Goal: Participate in discussion: Engage in conversation with other users on a specific topic

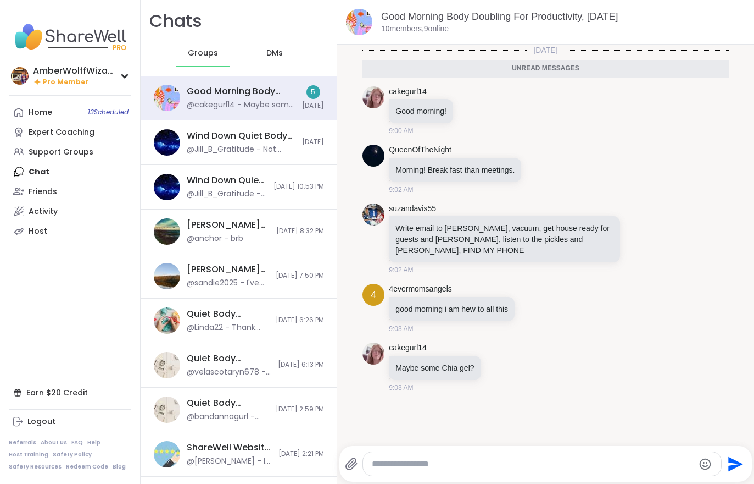
click at [53, 103] on link "Home 13 Scheduled" at bounding box center [70, 112] width 123 height 20
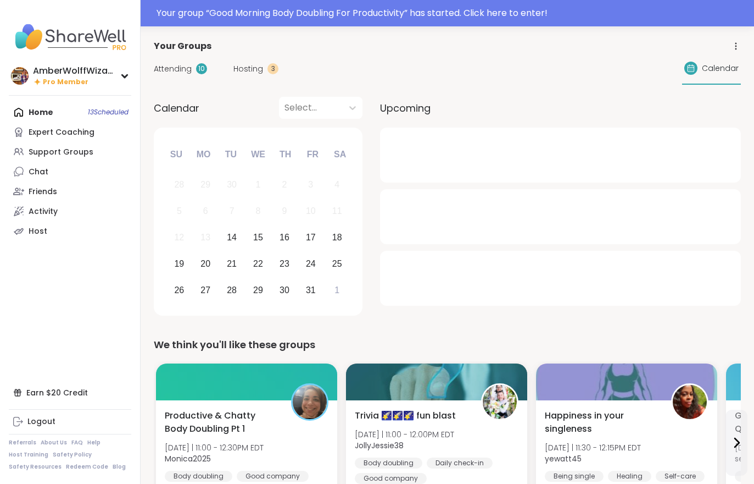
click at [234, 76] on div "Attending 10 Hosting 3 Calendar" at bounding box center [447, 69] width 587 height 32
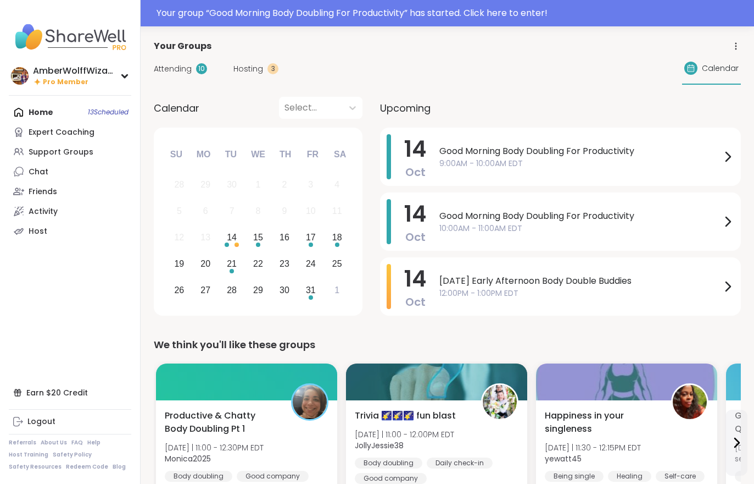
click at [236, 69] on span "Hosting" at bounding box center [249, 69] width 30 height 12
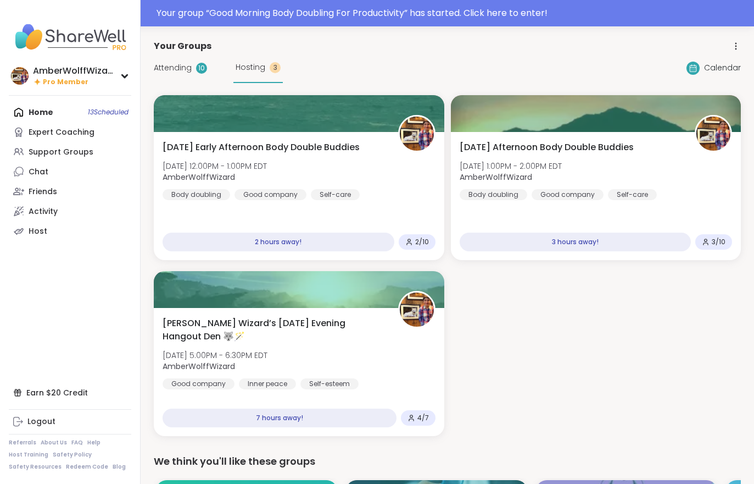
click at [242, 73] on div "Hosting 3" at bounding box center [258, 68] width 49 height 30
click at [232, 139] on div "[DATE] Early Afternoon Body Double Buddies [DATE] 12:00PM - 1:00PM EDT AmberWol…" at bounding box center [299, 196] width 291 height 128
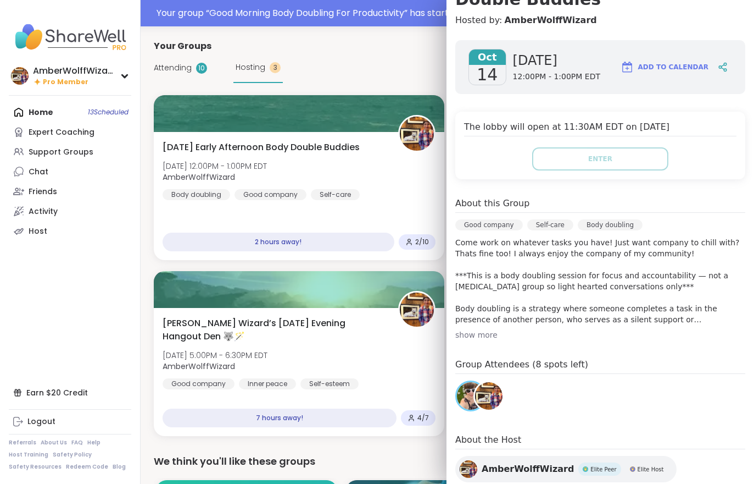
scroll to position [142, 0]
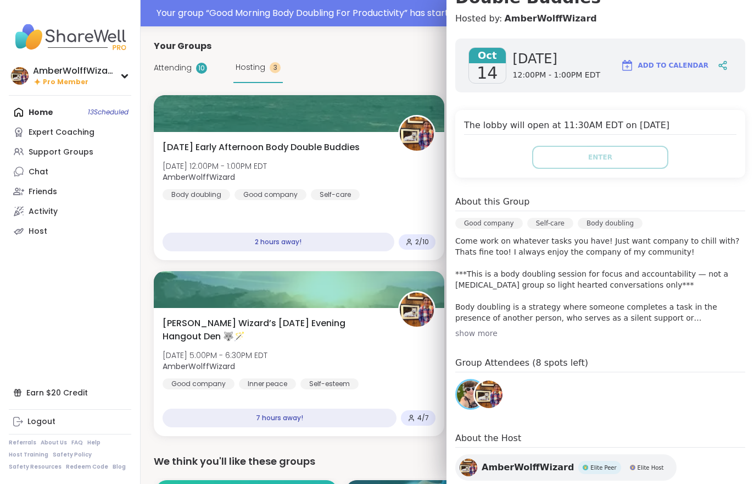
click at [182, 64] on span "Attending" at bounding box center [173, 68] width 38 height 12
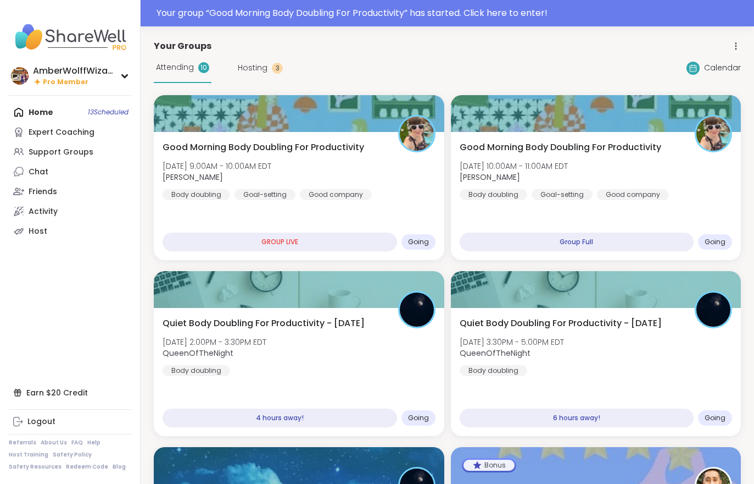
click at [178, 68] on span "Attending" at bounding box center [175, 68] width 38 height 12
click at [252, 199] on div "Goal-setting" at bounding box center [265, 194] width 61 height 11
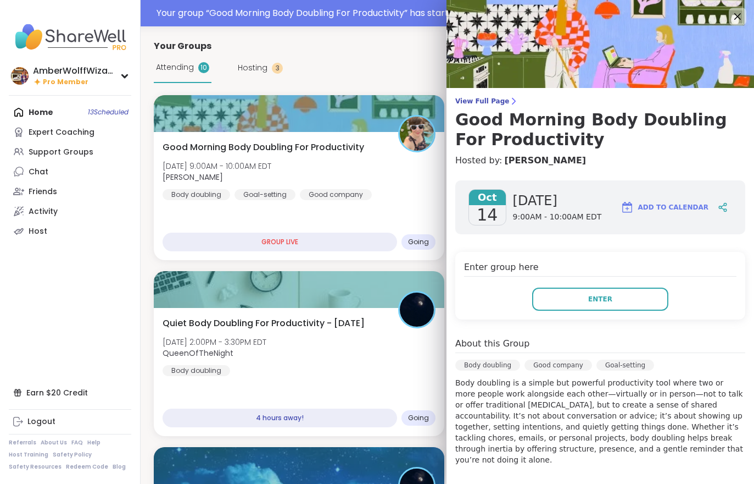
click at [593, 308] on button "Enter" at bounding box center [600, 298] width 136 height 23
click at [443, 313] on div "Quiet Body Doubling For Productivity - [DATE] [DATE] 2:00PM - 3:30PM EDT QueenO…" at bounding box center [299, 372] width 291 height 128
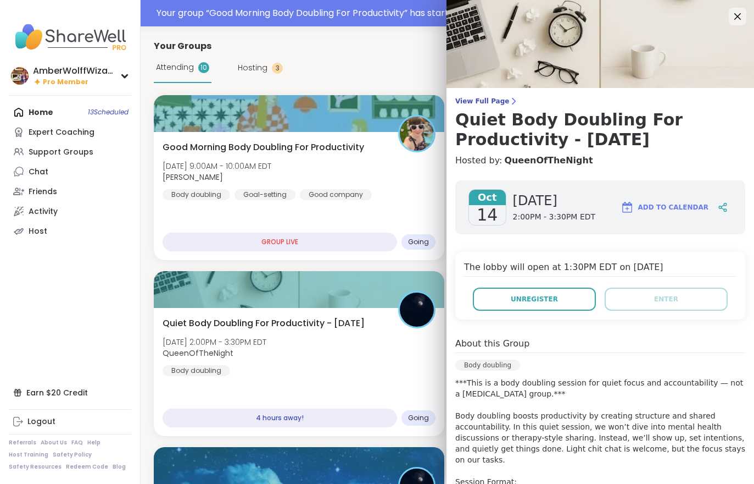
click at [193, 151] on span "Good Morning Body Doubling For Productivity" at bounding box center [264, 147] width 202 height 13
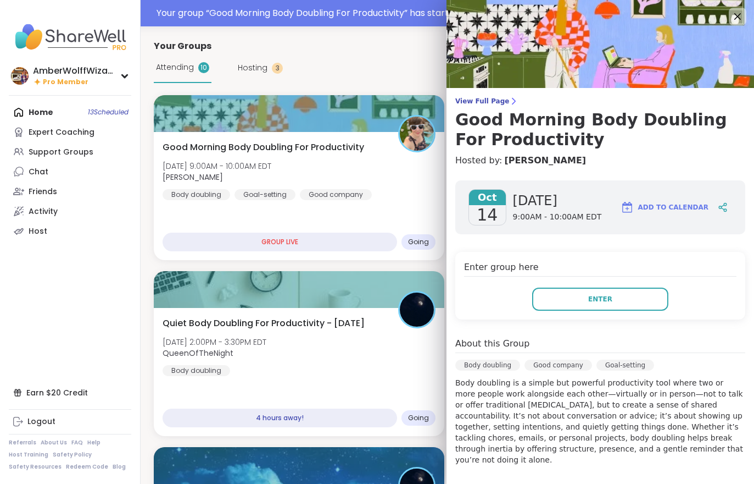
click at [560, 298] on button "Enter" at bounding box center [600, 298] width 136 height 23
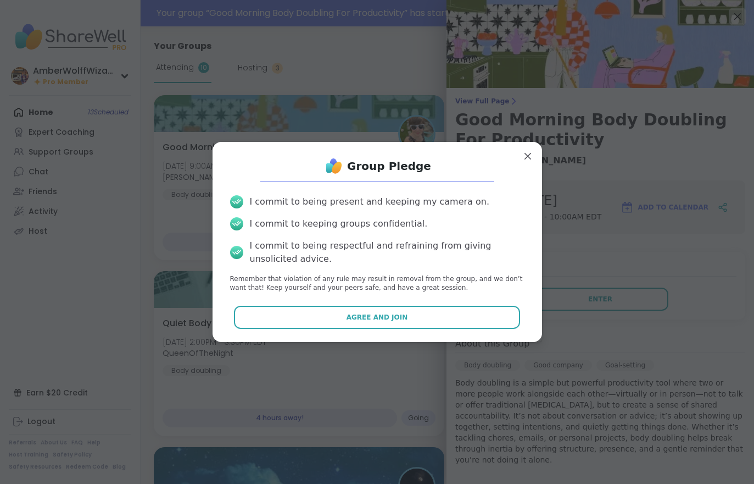
click at [443, 325] on button "Agree and Join" at bounding box center [377, 317] width 286 height 23
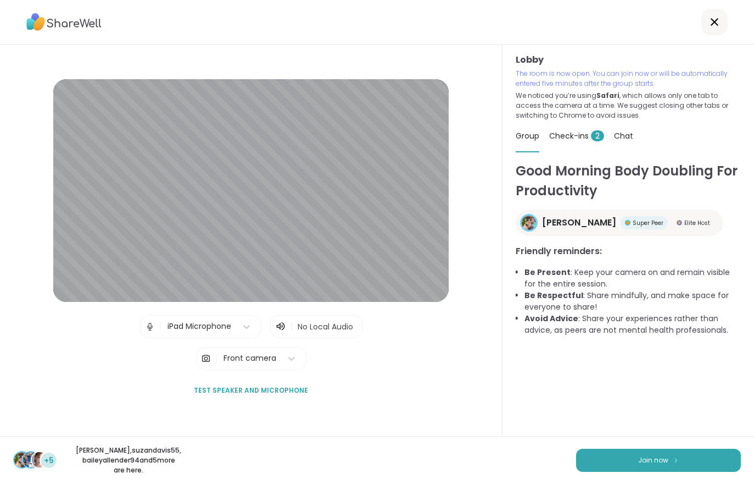
click at [586, 138] on span "Check-ins 2" at bounding box center [576, 135] width 55 height 11
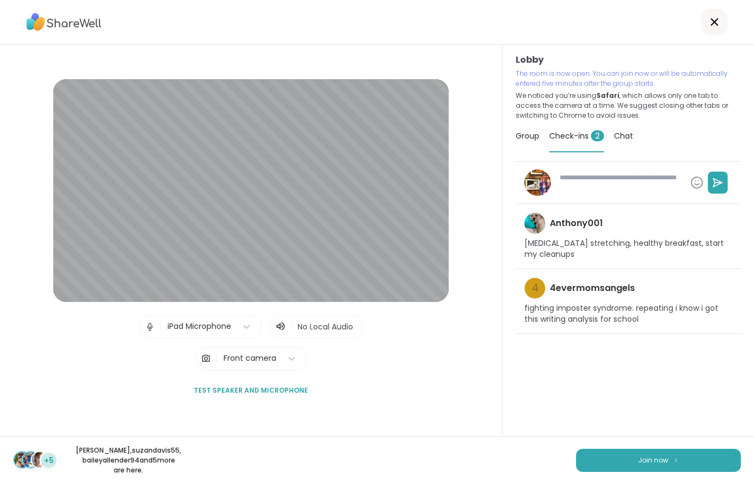
click at [630, 458] on button "Join now" at bounding box center [658, 459] width 165 height 23
type textarea "*"
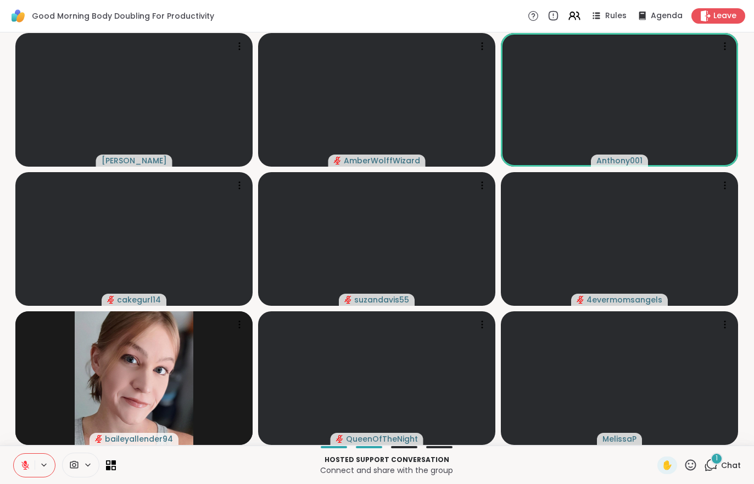
click at [740, 471] on div "1 Chat" at bounding box center [722, 465] width 37 height 18
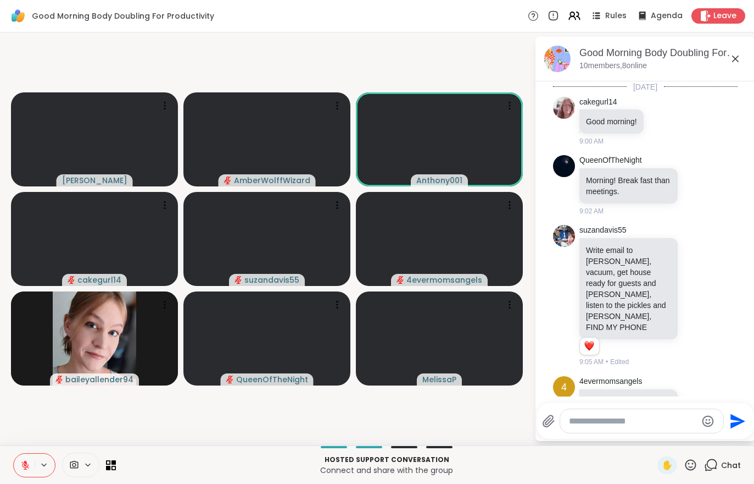
scroll to position [364, 0]
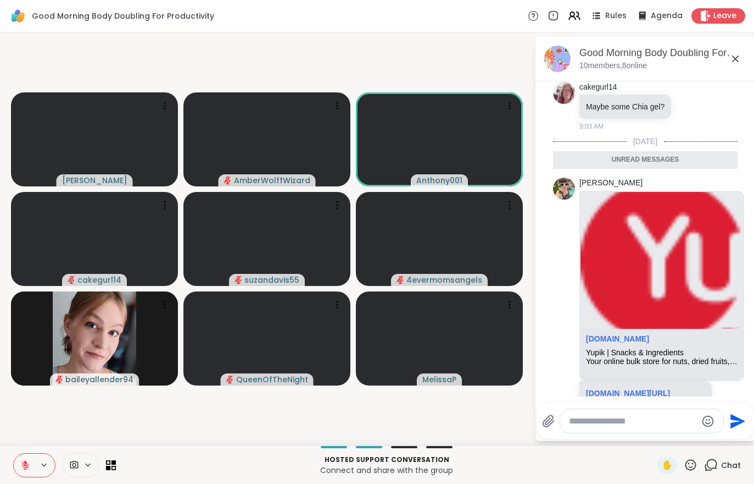
click at [737, 468] on span "Chat" at bounding box center [731, 464] width 20 height 11
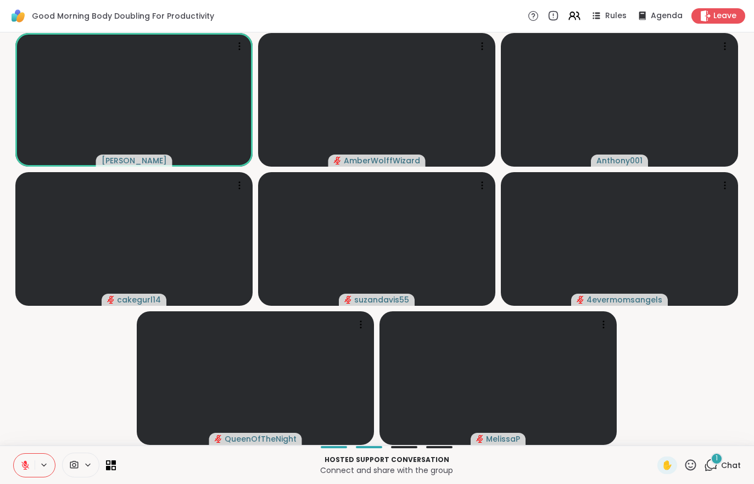
click at [24, 464] on icon at bounding box center [25, 465] width 8 height 8
click at [25, 474] on button at bounding box center [24, 464] width 21 height 23
click at [713, 457] on div "1" at bounding box center [717, 458] width 12 height 12
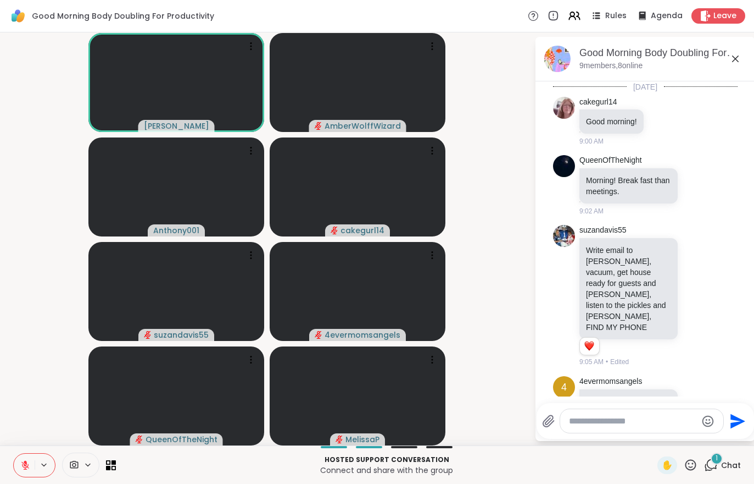
scroll to position [433, 0]
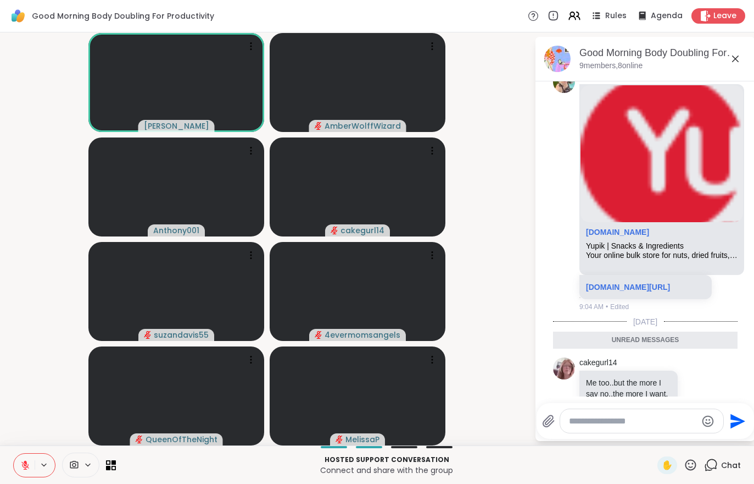
click at [28, 460] on icon at bounding box center [25, 465] width 10 height 10
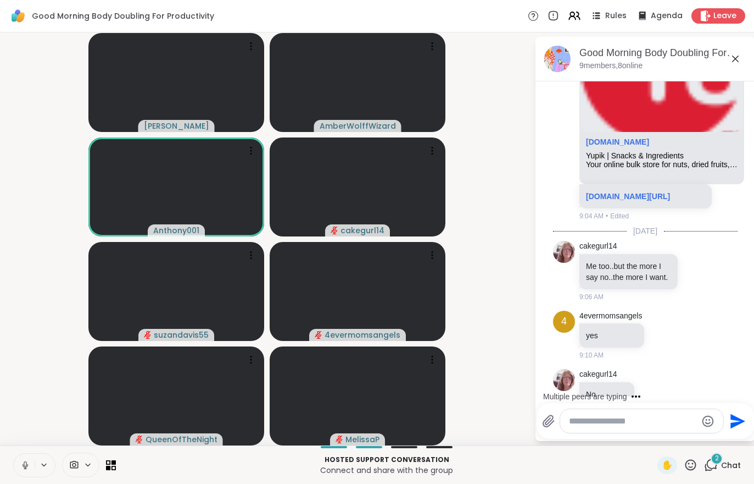
scroll to position [597, 0]
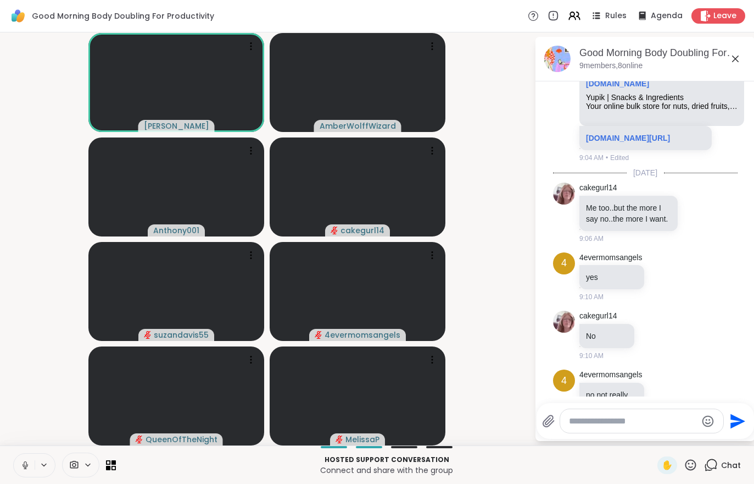
click at [25, 465] on icon at bounding box center [25, 463] width 3 height 5
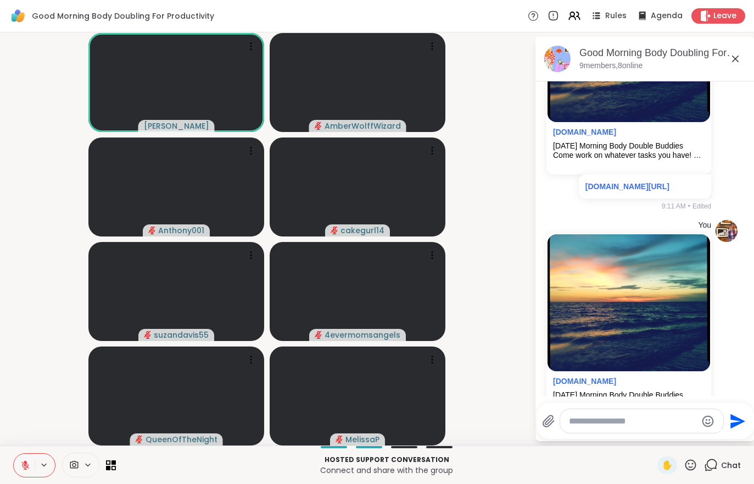
scroll to position [1139, 0]
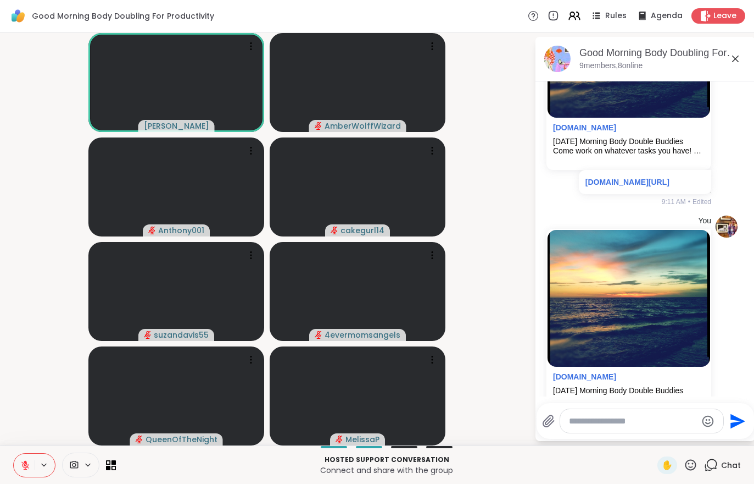
click at [25, 473] on button at bounding box center [24, 464] width 21 height 23
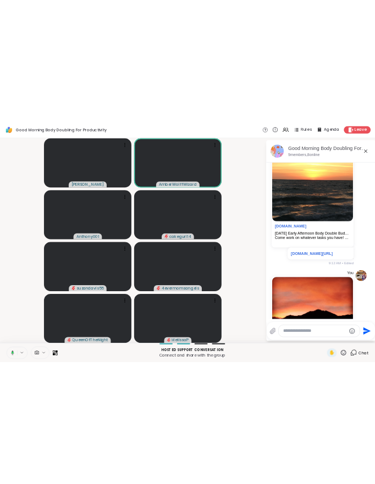
scroll to position [1825, 0]
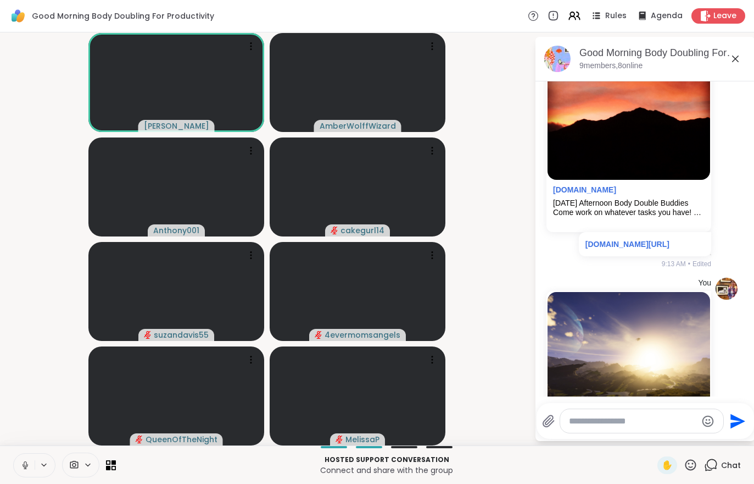
click at [22, 458] on button at bounding box center [24, 464] width 21 height 23
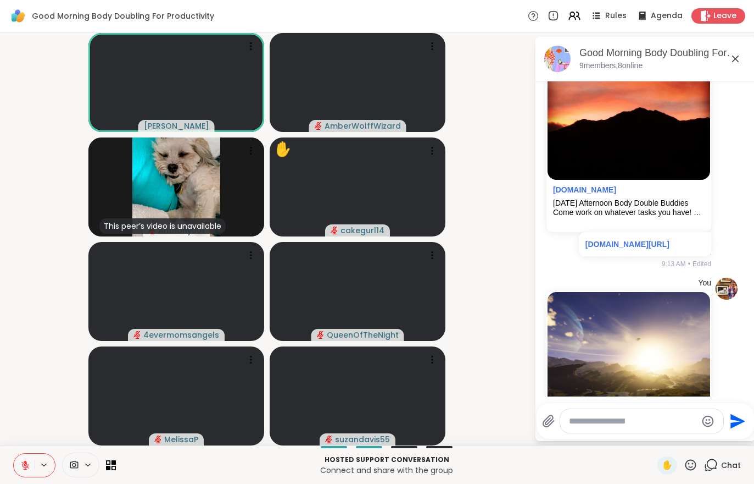
click at [734, 22] on div "Leave" at bounding box center [719, 15] width 54 height 15
click at [718, 13] on span "Leave" at bounding box center [725, 15] width 23 height 11
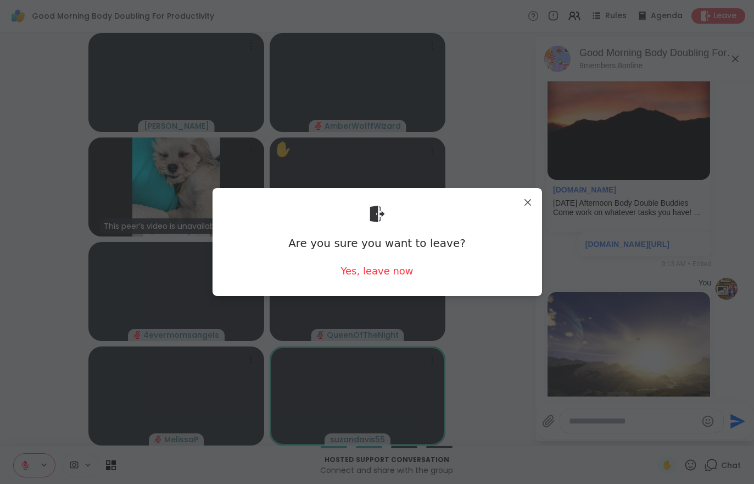
click at [377, 274] on div "Yes, leave now" at bounding box center [377, 271] width 73 height 14
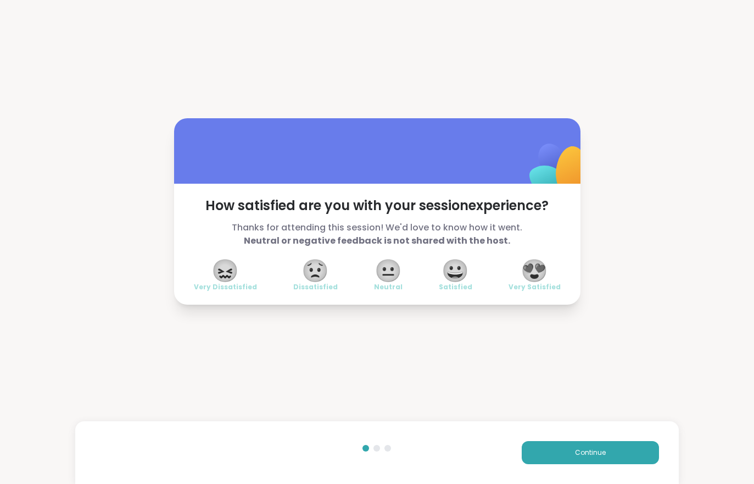
click at [555, 457] on button "Continue" at bounding box center [590, 452] width 137 height 23
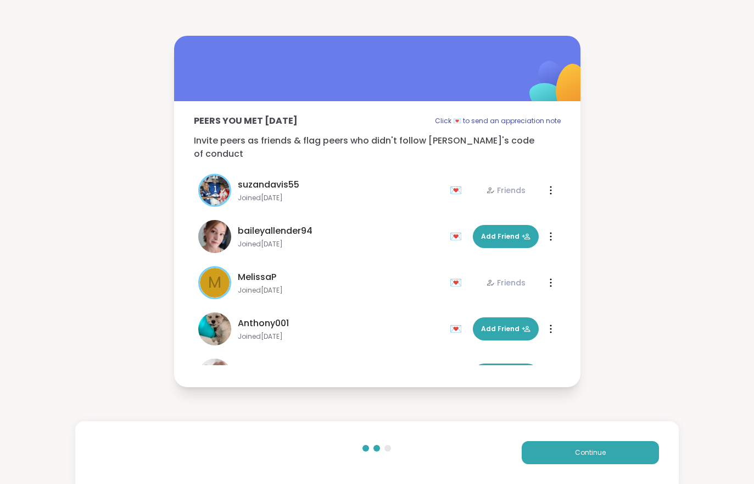
click at [555, 457] on button "Continue" at bounding box center [590, 452] width 137 height 23
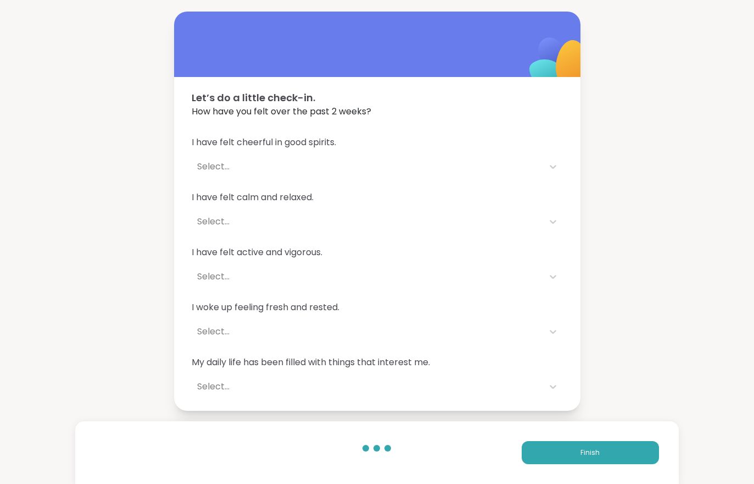
click at [558, 459] on button "Finish" at bounding box center [590, 452] width 137 height 23
